Goal: Task Accomplishment & Management: Manage account settings

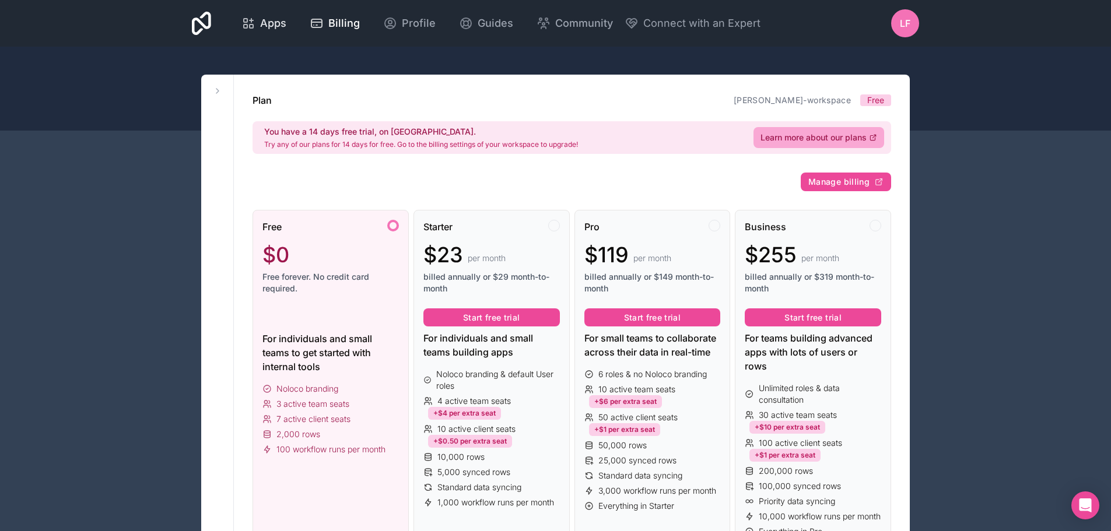
click at [265, 28] on span "Apps" at bounding box center [273, 23] width 26 height 16
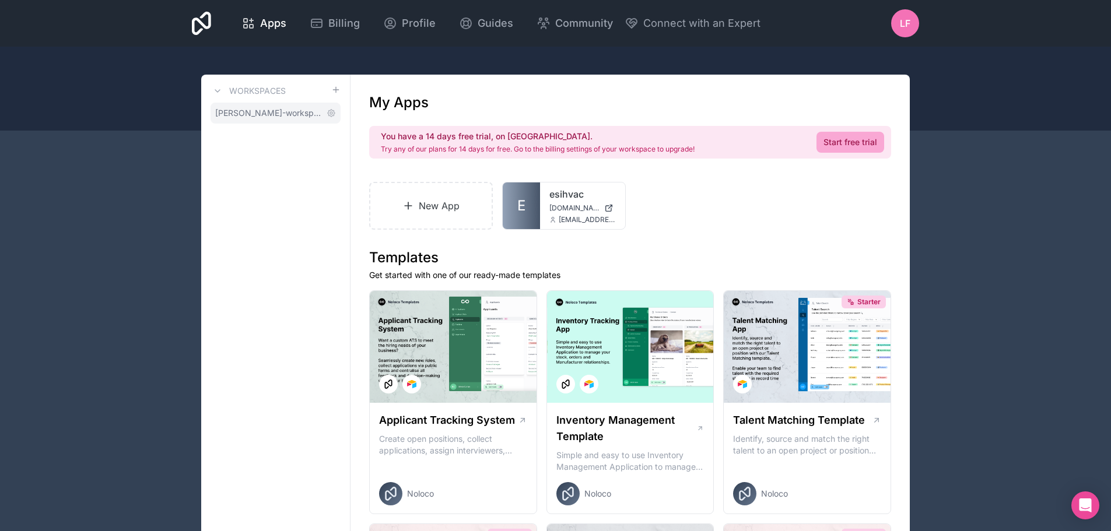
click at [289, 114] on span "lucas-ferreira-workspace" at bounding box center [268, 113] width 107 height 12
click at [327, 116] on icon at bounding box center [331, 112] width 9 height 9
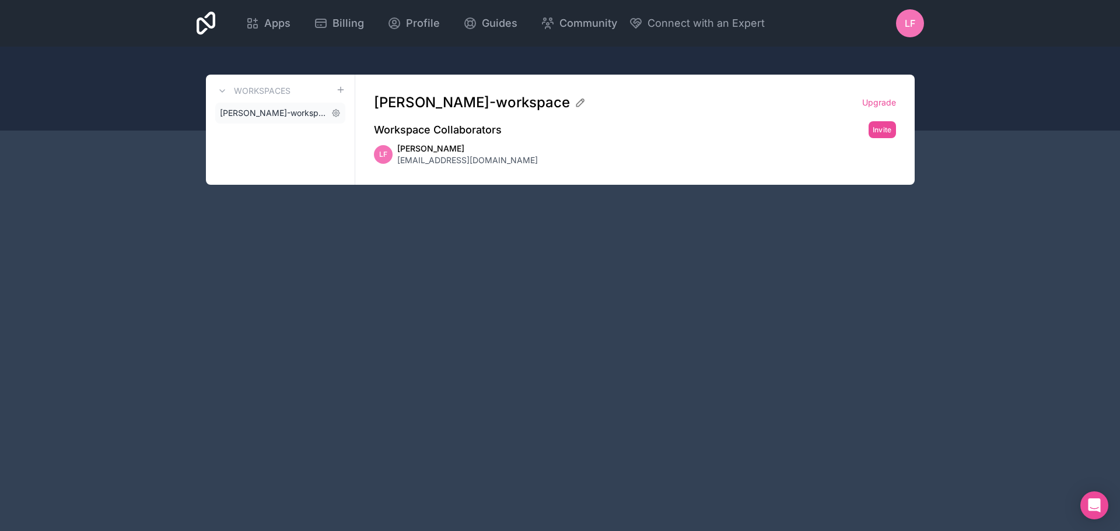
click at [269, 110] on span "lucas-ferreira-workspace" at bounding box center [273, 113] width 107 height 12
click at [414, 150] on span "Lucas Ferreira" at bounding box center [467, 149] width 141 height 12
click at [224, 86] on icon at bounding box center [222, 90] width 9 height 9
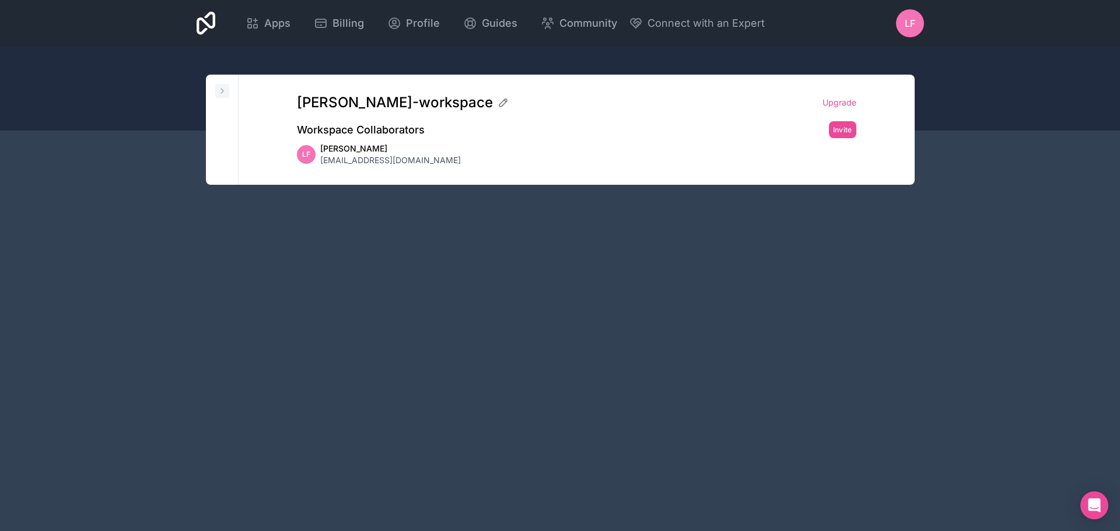
click at [224, 86] on icon at bounding box center [222, 90] width 9 height 9
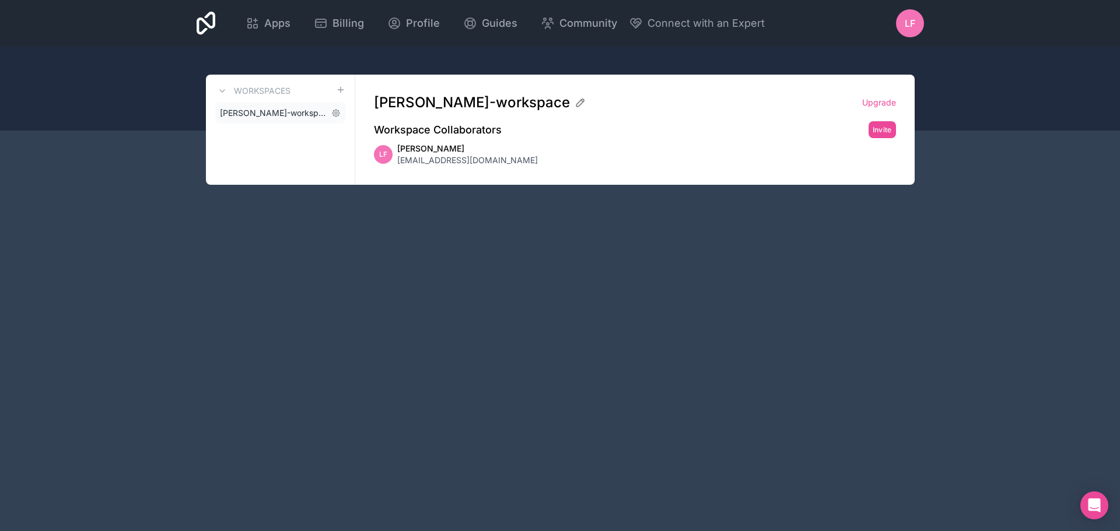
click at [296, 118] on link "lucas-ferreira-workspace" at bounding box center [280, 113] width 130 height 21
click at [437, 160] on span "[EMAIL_ADDRESS][DOMAIN_NAME]" at bounding box center [467, 161] width 141 height 12
click at [575, 103] on icon at bounding box center [581, 103] width 12 height 12
click at [552, 103] on input "lucas-ferreira-workspace" at bounding box center [613, 102] width 479 height 19
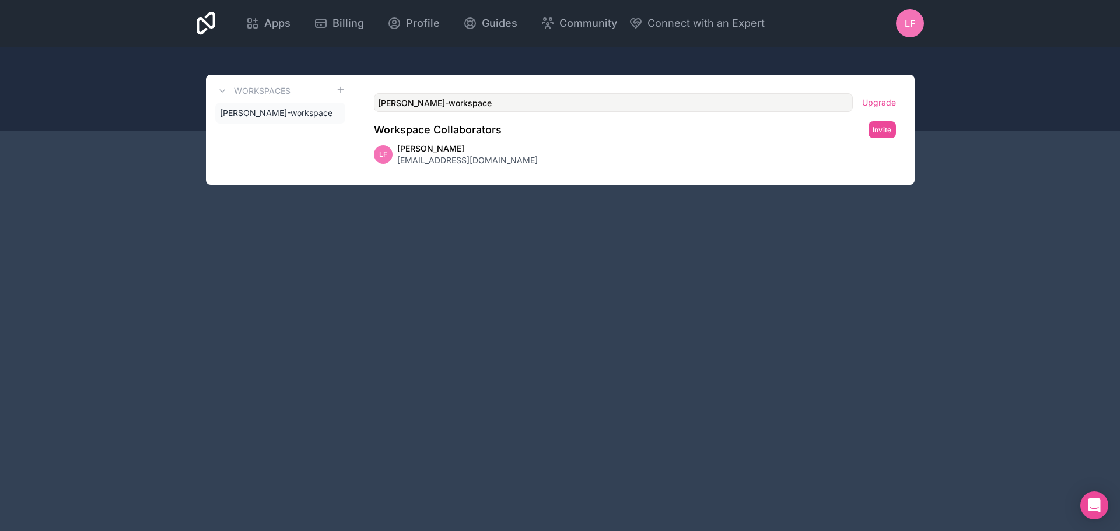
click at [552, 103] on input "lucas-ferreira-workspace" at bounding box center [613, 102] width 479 height 19
type input "Workspace"
click at [650, 141] on div "lucas-ferreira-workspace Upgrade Workspace Collaborators Invite LF Lucas Ferrei…" at bounding box center [634, 130] width 559 height 110
click at [229, 111] on span "Workspace" at bounding box center [241, 113] width 43 height 12
click at [257, 20] on icon at bounding box center [255, 20] width 3 height 0
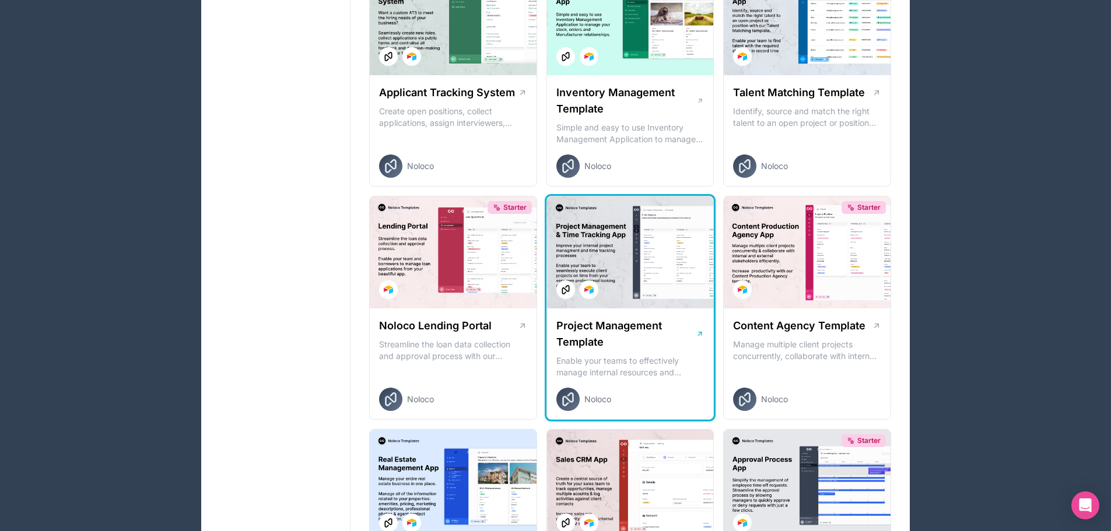
scroll to position [525, 0]
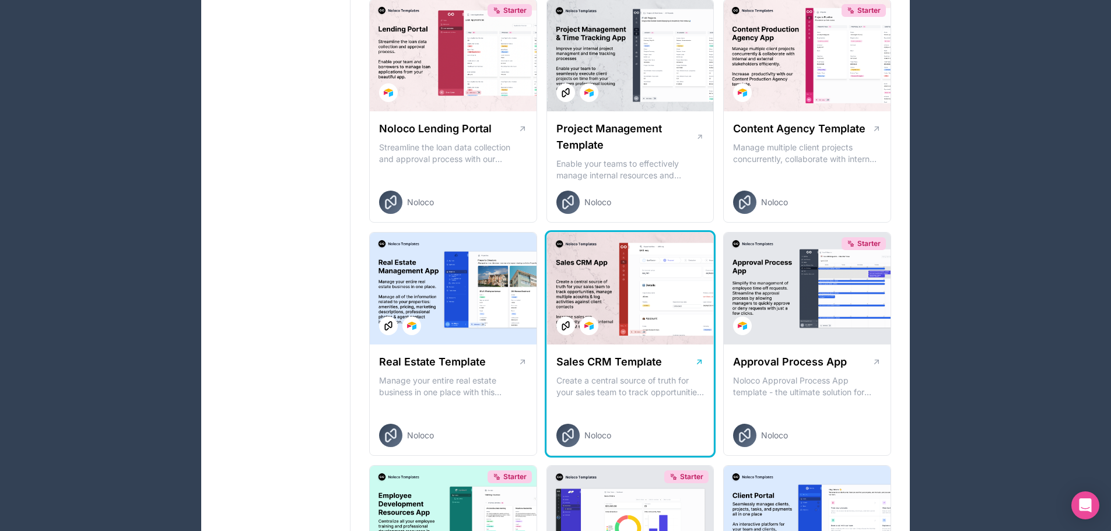
click at [641, 292] on div at bounding box center [630, 289] width 167 height 112
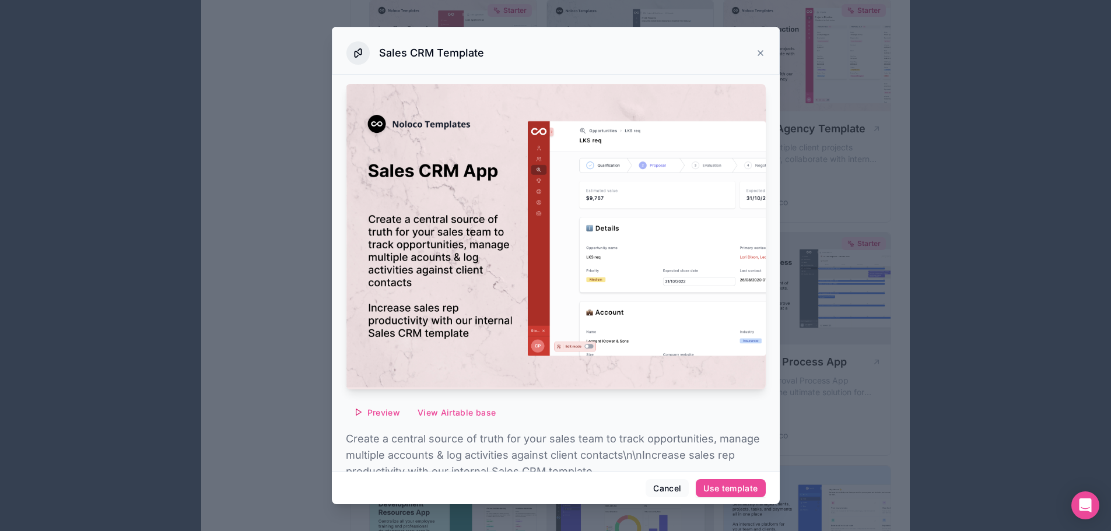
click at [760, 43] on div "Sales CRM Template" at bounding box center [555, 52] width 419 height 23
click at [761, 52] on icon at bounding box center [760, 52] width 9 height 9
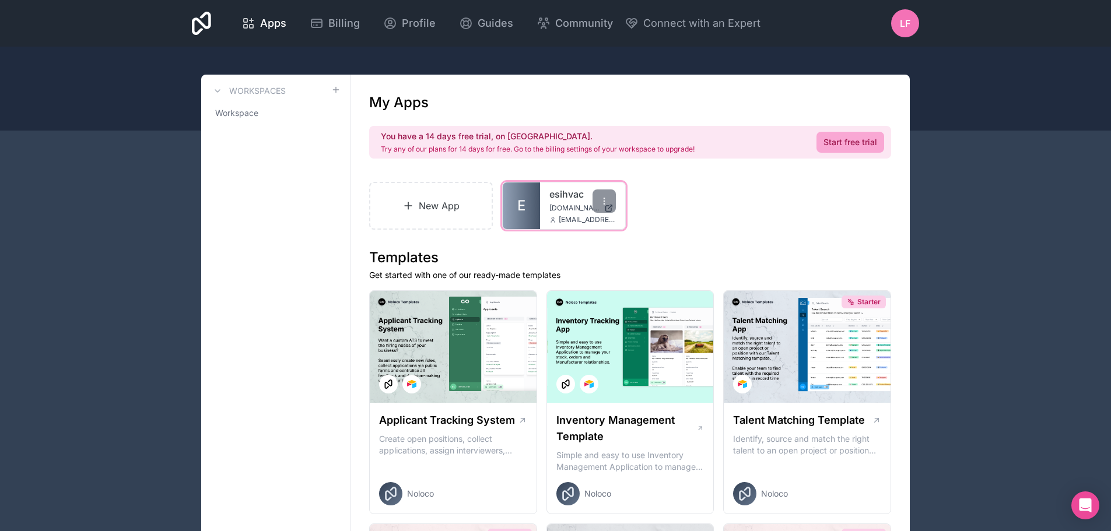
click at [516, 205] on link "E" at bounding box center [521, 206] width 37 height 47
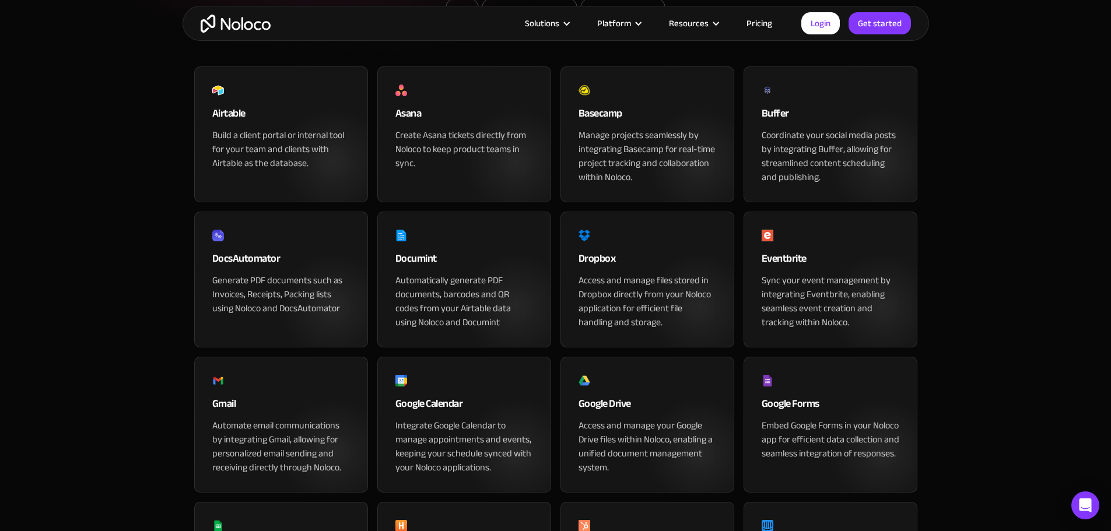
scroll to position [789, 0]
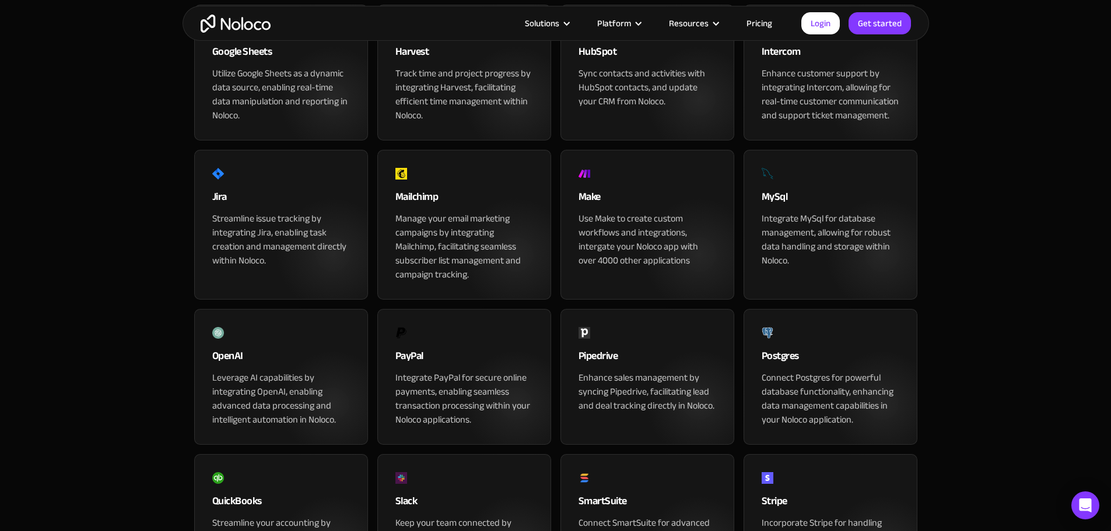
click at [1020, 77] on section "App & Tools Integrations Seamlessly Integrate your Apps with Noloco Connect eve…" at bounding box center [555, 107] width 1111 height 1793
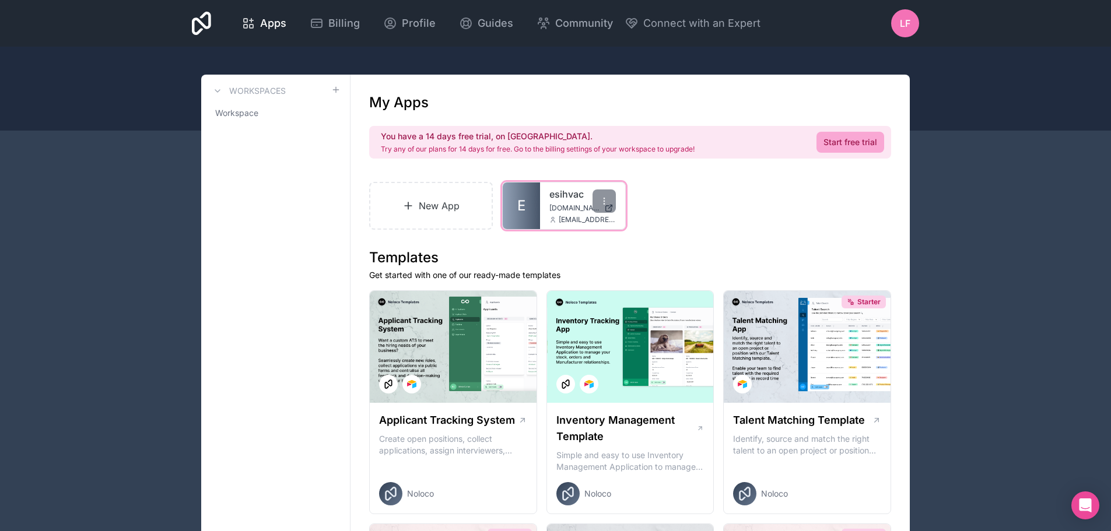
click at [522, 206] on span "E" at bounding box center [521, 206] width 8 height 19
